Goal: Information Seeking & Learning: Learn about a topic

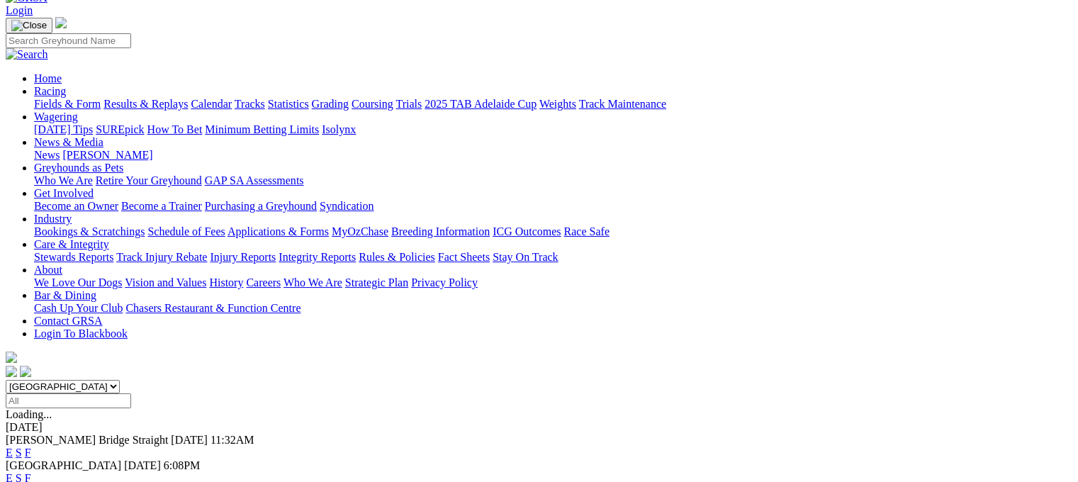
scroll to position [85, 0]
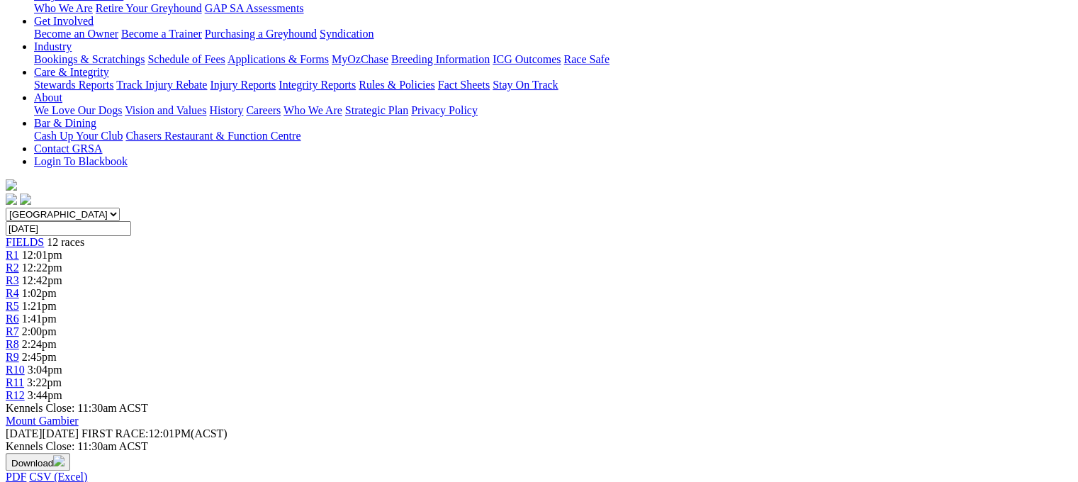
scroll to position [255, 0]
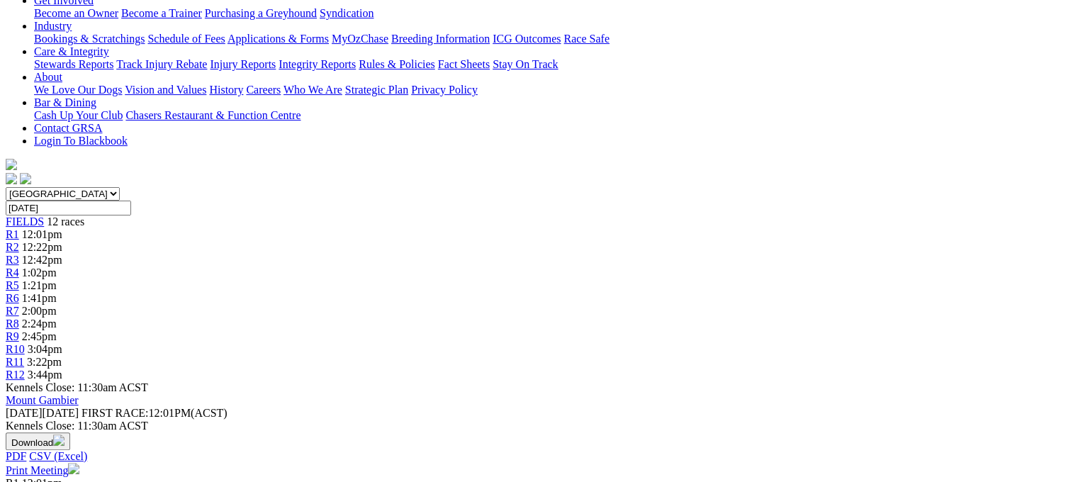
scroll to position [284, 0]
